Goal: Task Accomplishment & Management: Use online tool/utility

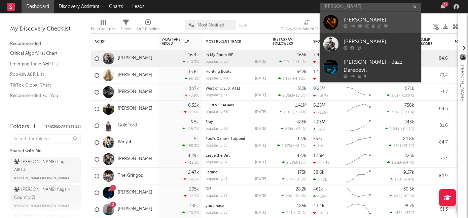
type input "jared benjamin"
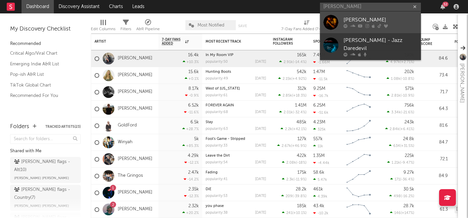
click at [360, 22] on div "Jared Benjamin" at bounding box center [380, 20] width 74 height 8
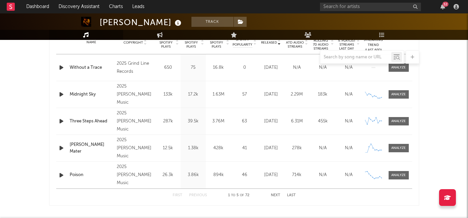
select select "6m"
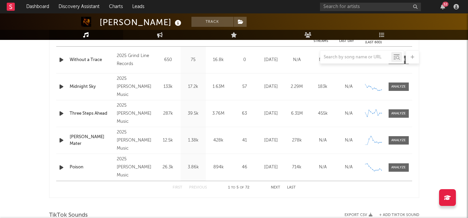
scroll to position [450, 0]
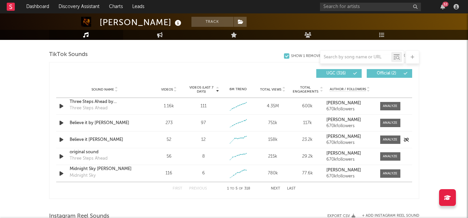
click at [90, 139] on div "Believe it Jared Benjamin" at bounding box center [105, 140] width 70 height 7
click at [101, 124] on div "Believe it by Jared Benjamin" at bounding box center [105, 123] width 70 height 7
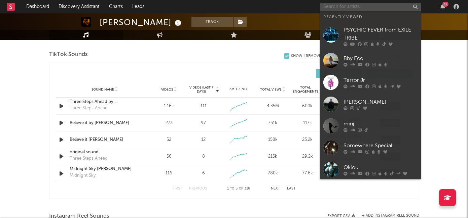
click at [357, 7] on input "text" at bounding box center [370, 7] width 101 height 8
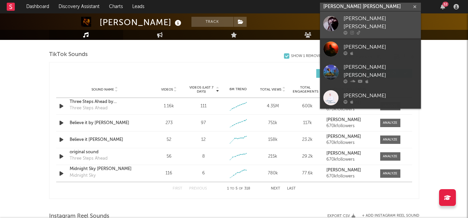
type input "sarah lola"
click at [347, 21] on div "Sarah Lola" at bounding box center [380, 23] width 74 height 16
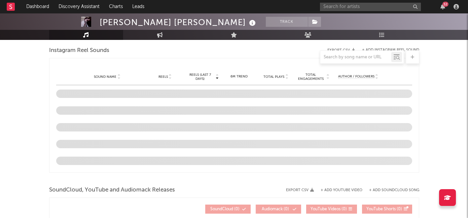
select select "1w"
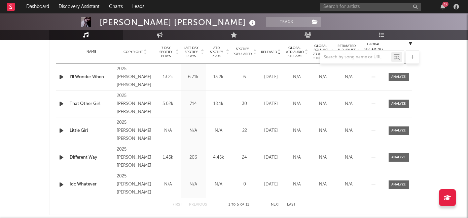
scroll to position [250, 0]
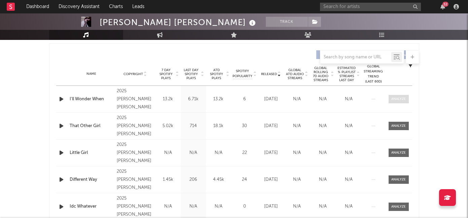
click at [398, 100] on div at bounding box center [398, 99] width 14 height 5
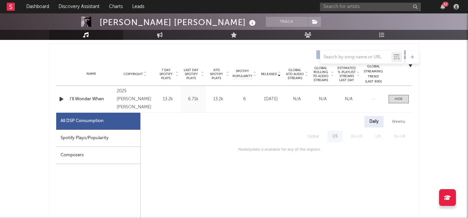
click at [98, 138] on div "Spotify Plays/Popularity" at bounding box center [98, 138] width 84 height 17
select select "1w"
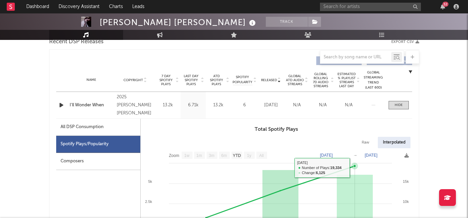
scroll to position [238, 0]
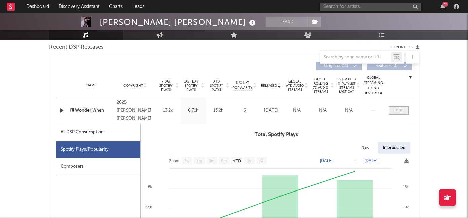
click at [392, 113] on span at bounding box center [398, 111] width 20 height 8
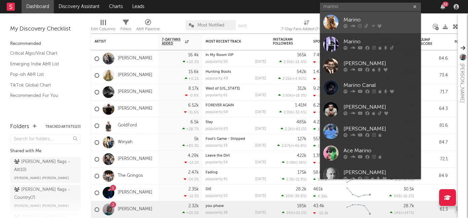
type input "marino"
click at [362, 20] on div "Marino" at bounding box center [380, 20] width 74 height 8
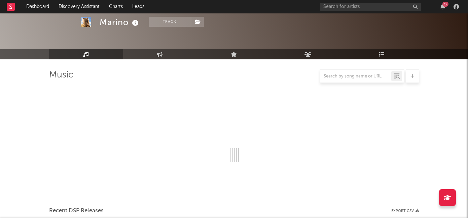
scroll to position [88, 0]
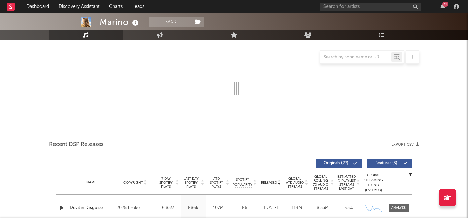
select select "6m"
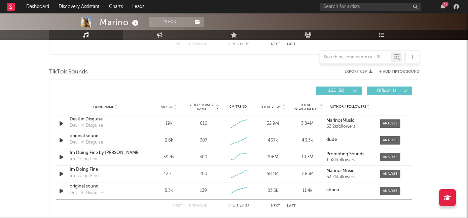
scroll to position [406, 0]
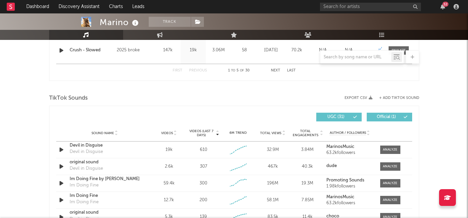
click at [402, 97] on button "+ Add TikTok Sound" at bounding box center [399, 98] width 40 height 4
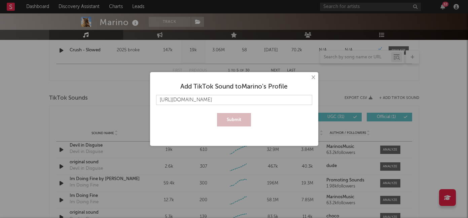
scroll to position [0, 11]
type input "[URL][DOMAIN_NAME]"
click at [243, 120] on button "Submit" at bounding box center [234, 119] width 34 height 13
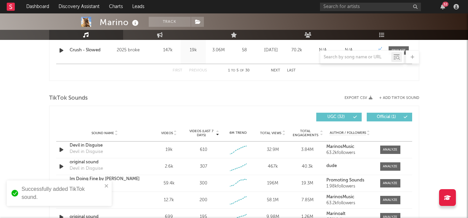
click at [204, 135] on span "Videos (last 7 days)" at bounding box center [201, 133] width 27 height 8
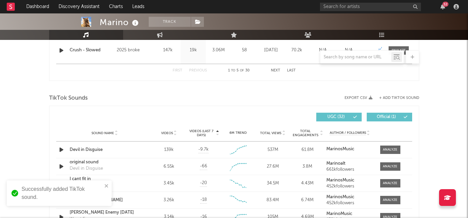
click at [204, 133] on span "Videos (last 7 days)" at bounding box center [201, 133] width 27 height 8
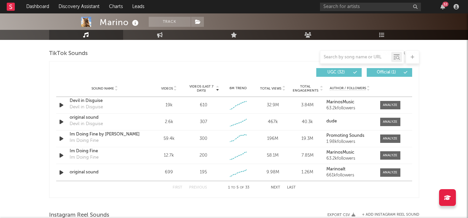
scroll to position [457, 0]
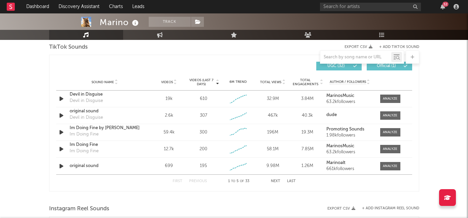
click at [274, 181] on button "Next" at bounding box center [275, 182] width 9 height 4
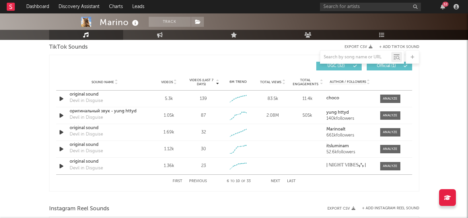
click at [183, 183] on div "First Previous 6 to 10 of 33 Next Last" at bounding box center [233, 181] width 123 height 13
click at [178, 181] on button "First" at bounding box center [177, 182] width 10 height 4
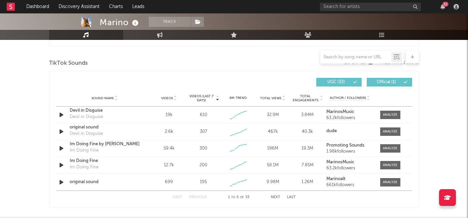
scroll to position [438, 0]
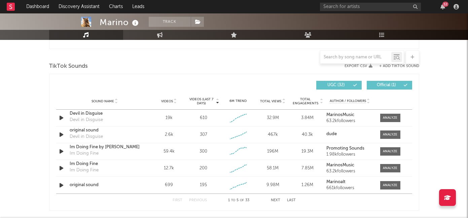
click at [391, 68] on button "+ Add TikTok Sound" at bounding box center [399, 67] width 40 height 4
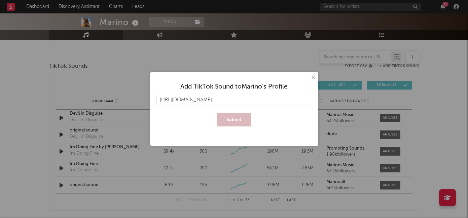
scroll to position [0, 10]
type input "[URL][DOMAIN_NAME]"
click at [237, 122] on button "Submit" at bounding box center [234, 119] width 34 height 13
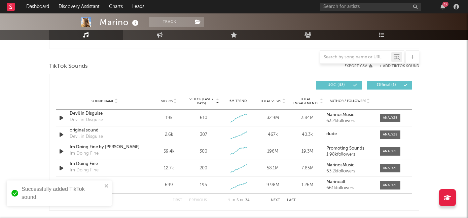
click at [201, 99] on span "Videos (last 7 days)" at bounding box center [201, 101] width 27 height 8
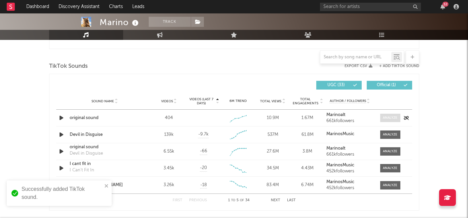
click at [384, 117] on div at bounding box center [389, 118] width 14 height 5
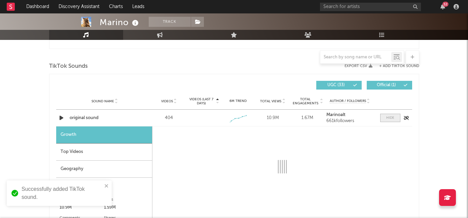
select select "1w"
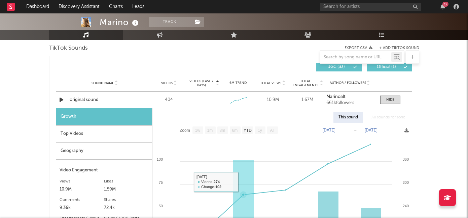
scroll to position [438, 0]
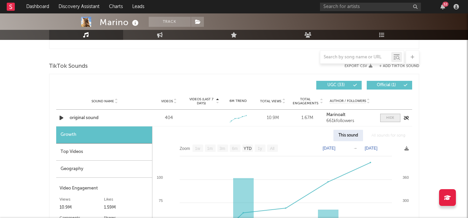
click at [386, 120] on div at bounding box center [390, 118] width 8 height 5
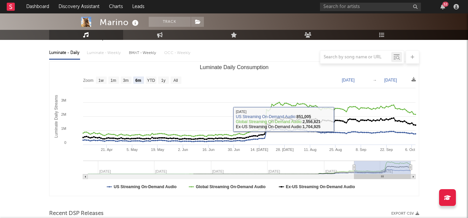
scroll to position [40, 0]
